Goal: Navigation & Orientation: Go to known website

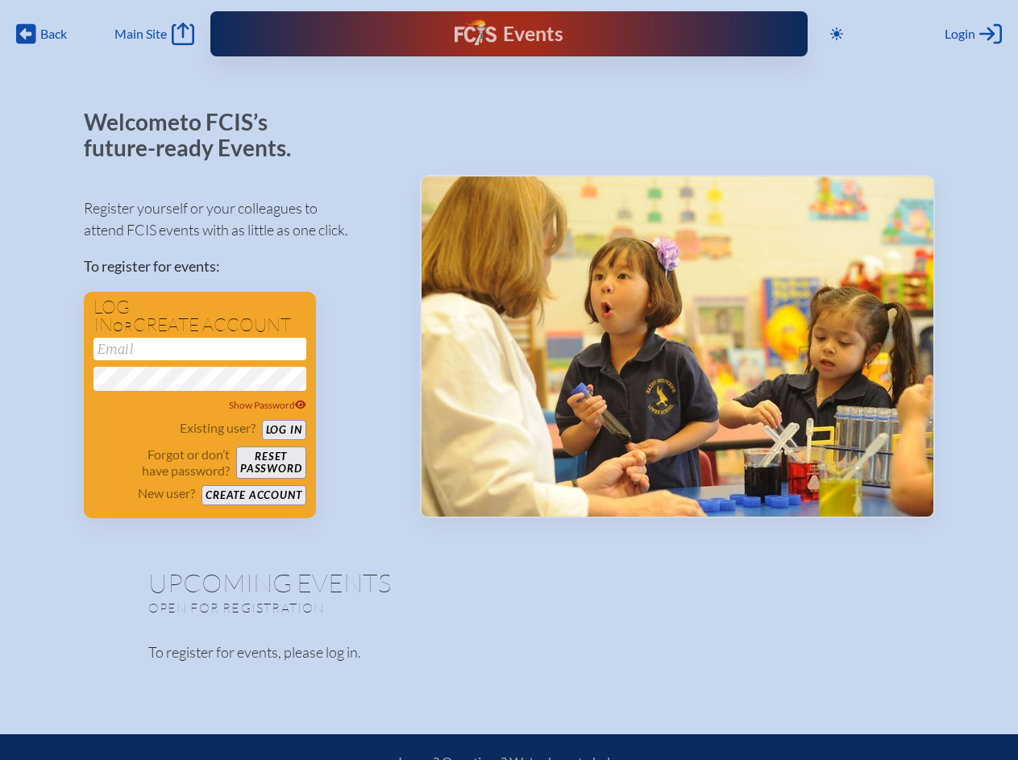
click at [42, 34] on span "Back" at bounding box center [53, 34] width 27 height 16
